Goal: Transaction & Acquisition: Purchase product/service

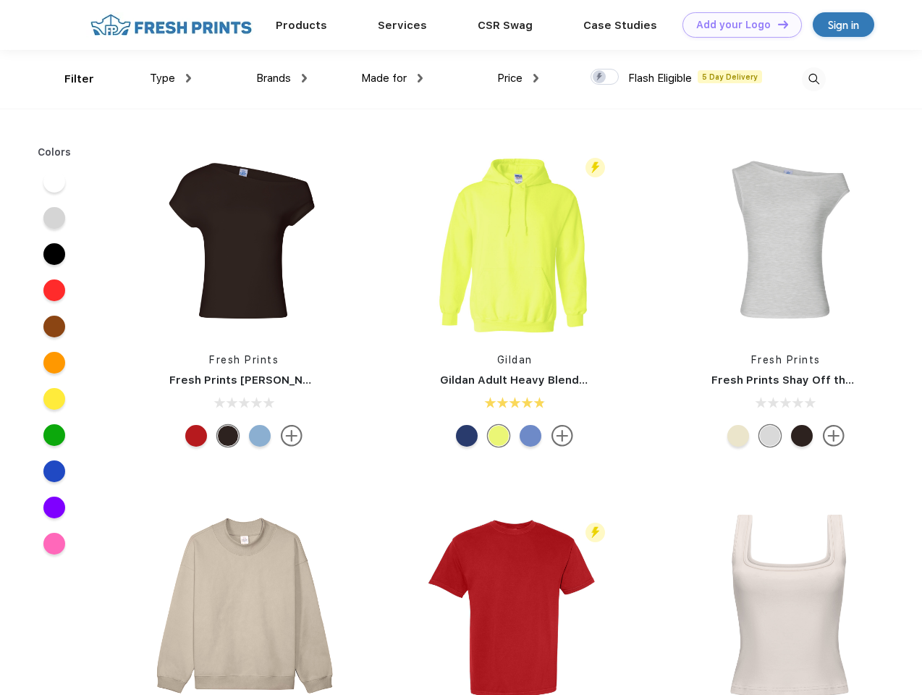
click at [737, 25] on link "Add your Logo Design Tool" at bounding box center [742, 24] width 119 height 25
click at [0, 0] on div "Design Tool" at bounding box center [0, 0] width 0 height 0
click at [777, 24] on link "Add your Logo Design Tool" at bounding box center [742, 24] width 119 height 25
click at [70, 79] on div "Filter" at bounding box center [79, 79] width 30 height 17
click at [171, 78] on span "Type" at bounding box center [162, 78] width 25 height 13
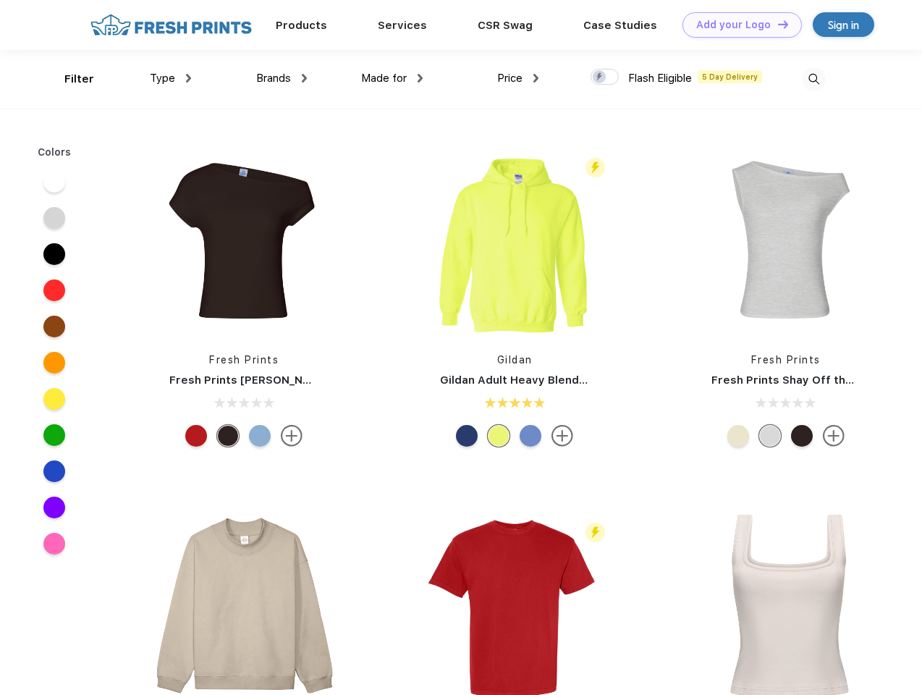
click at [282, 78] on span "Brands" at bounding box center [273, 78] width 35 height 13
click at [392, 78] on span "Made for" at bounding box center [384, 78] width 46 height 13
click at [518, 78] on span "Price" at bounding box center [509, 78] width 25 height 13
click at [605, 77] on div at bounding box center [605, 77] width 28 height 16
click at [600, 77] on input "checkbox" at bounding box center [595, 72] width 9 height 9
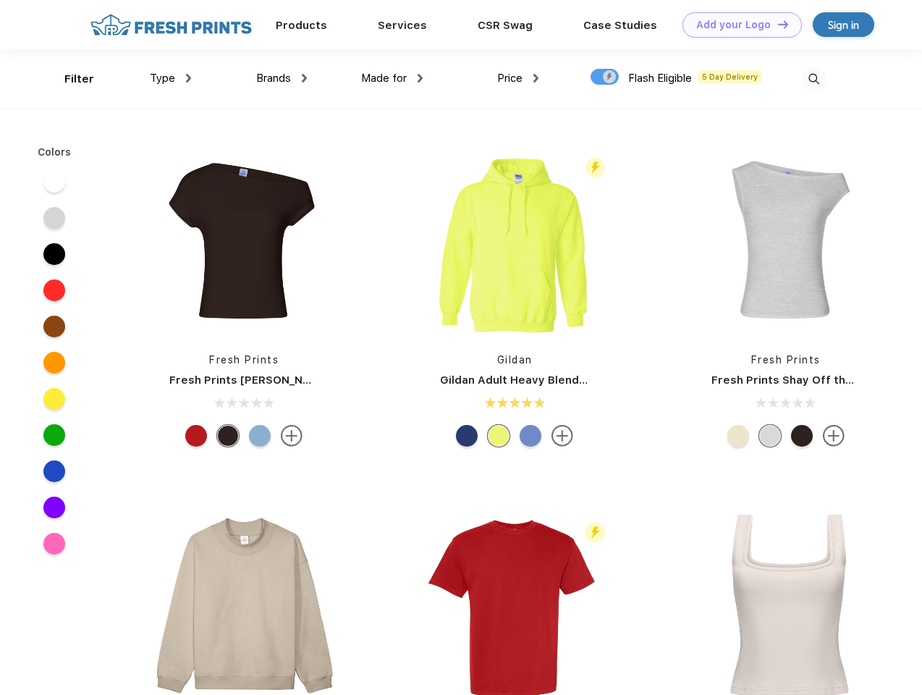
click at [814, 79] on img at bounding box center [814, 79] width 24 height 24
